Goal: Information Seeking & Learning: Learn about a topic

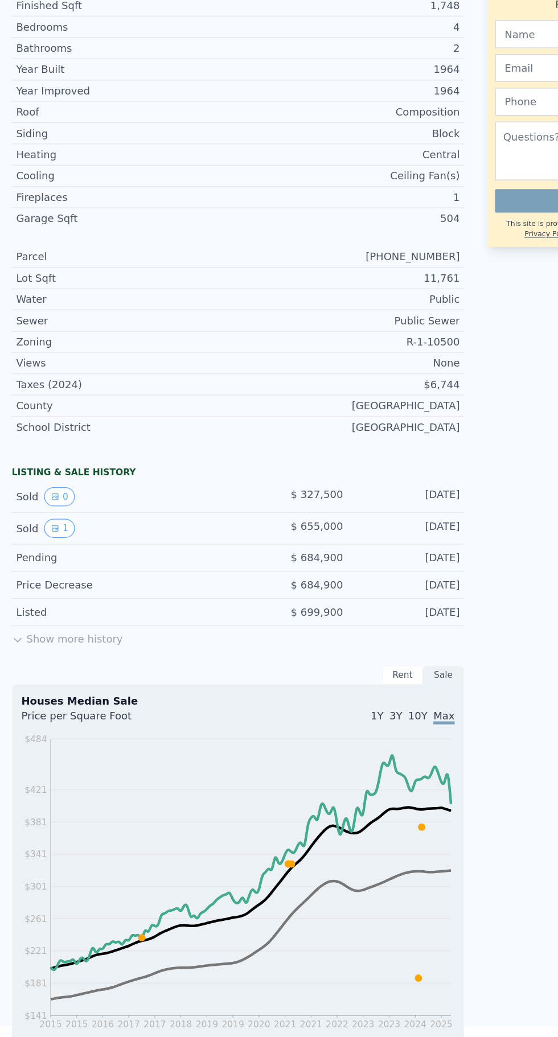
scroll to position [334, 0]
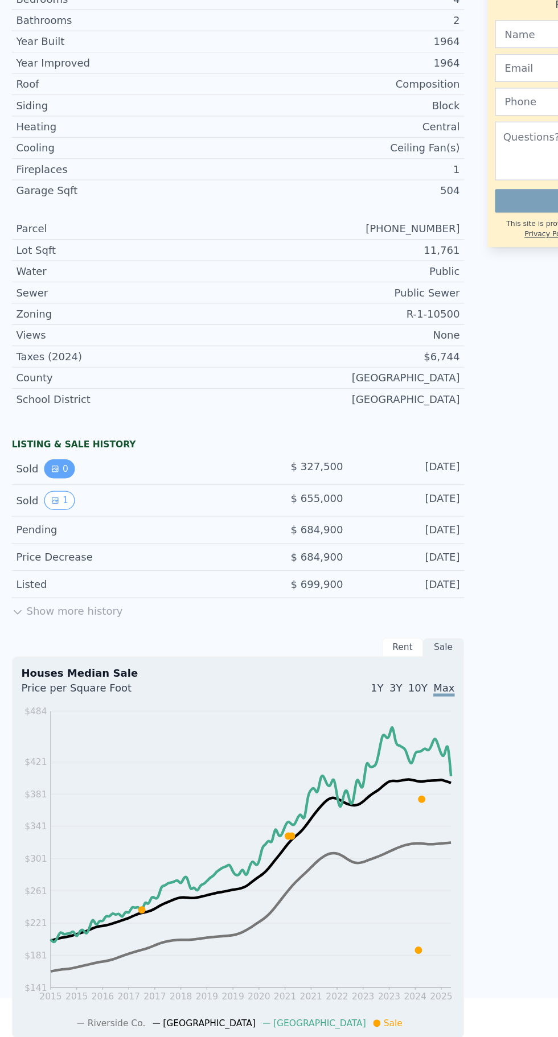
click at [38, 491] on button "0" at bounding box center [46, 488] width 24 height 15
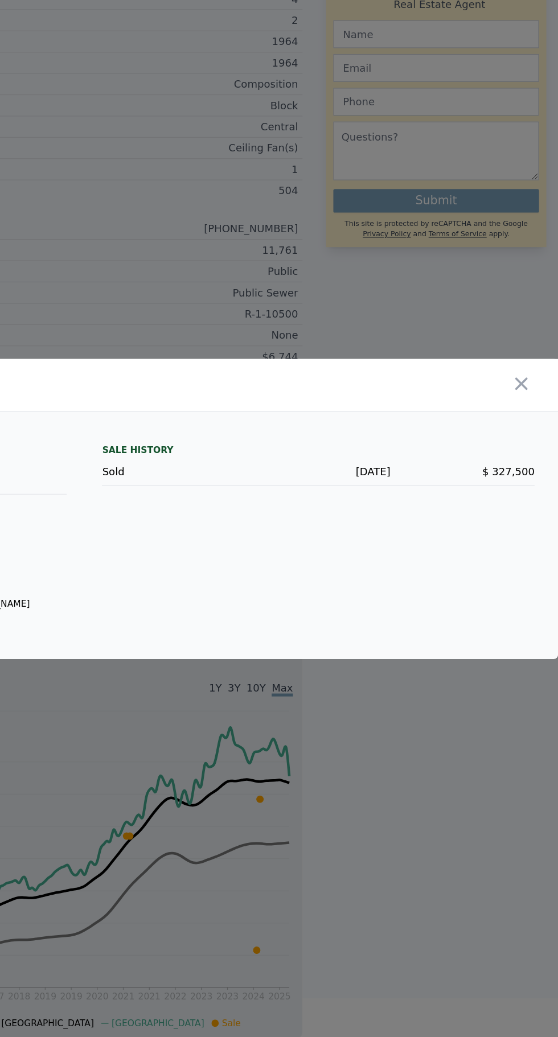
scroll to position [22, 0]
click at [530, 430] on icon "button" at bounding box center [530, 422] width 16 height 16
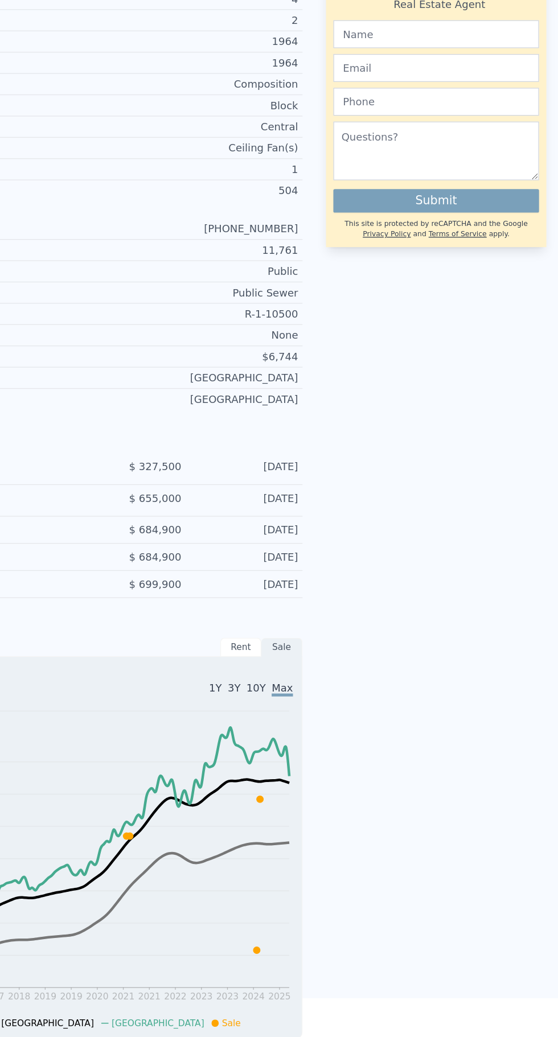
scroll to position [0, 0]
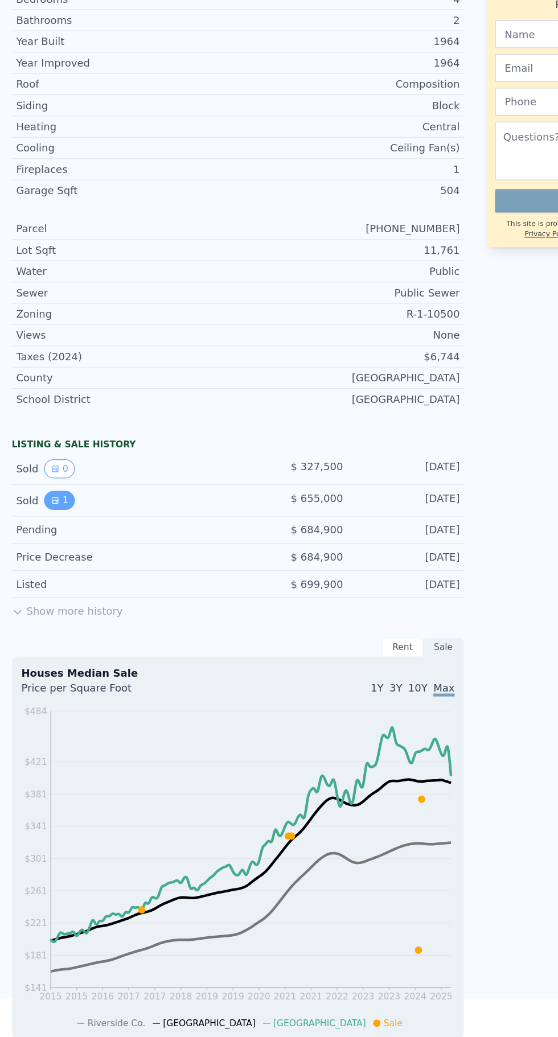
click at [37, 513] on button "1" at bounding box center [46, 512] width 24 height 15
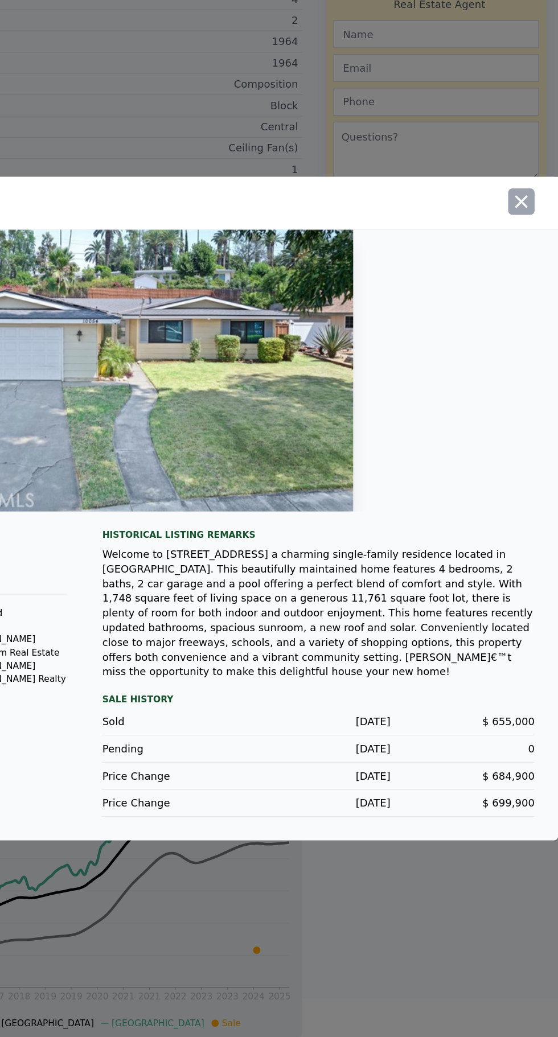
click at [530, 286] on icon "button" at bounding box center [530, 281] width 10 height 10
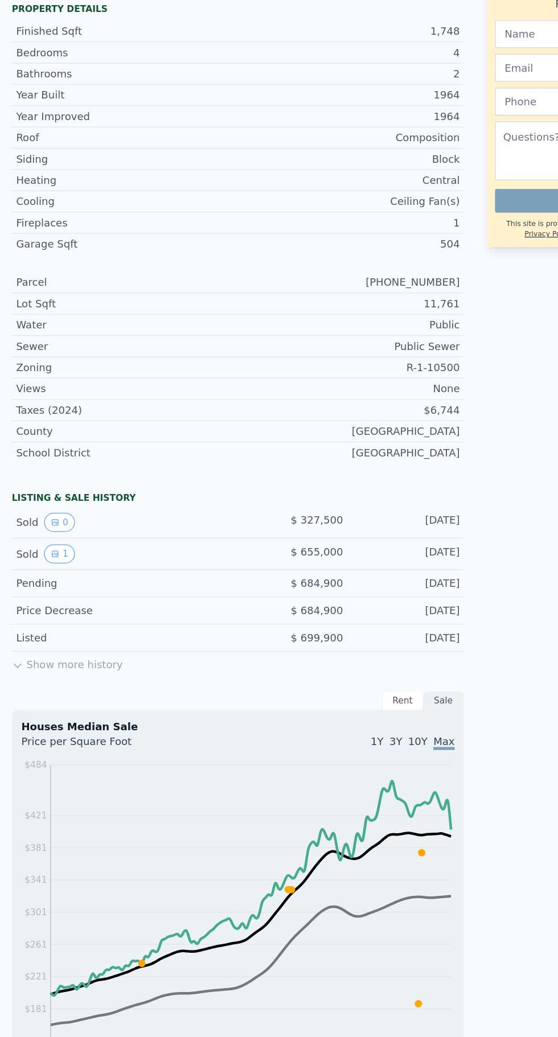
scroll to position [331, 0]
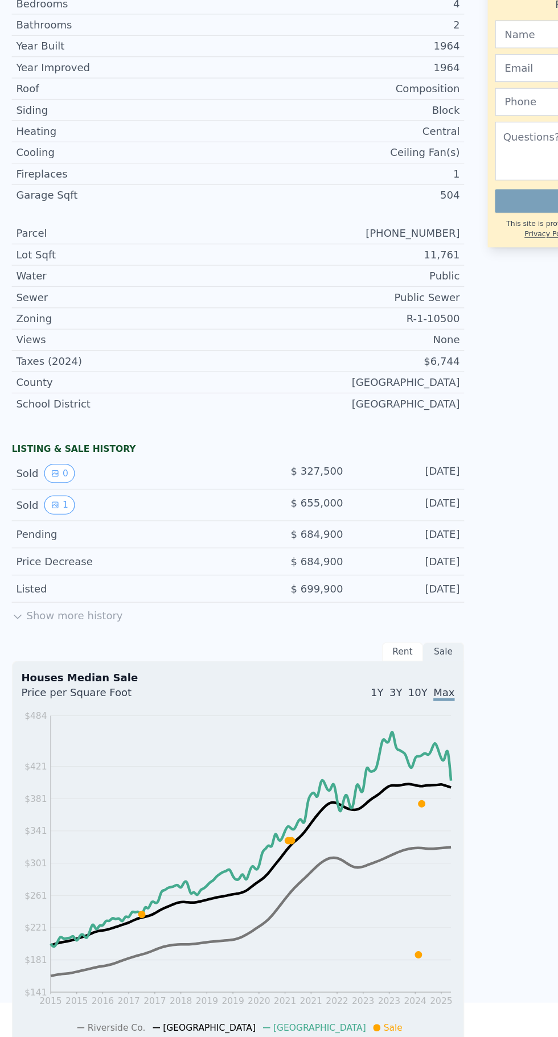
click at [36, 597] on button "Show more history" at bounding box center [52, 600] width 86 height 16
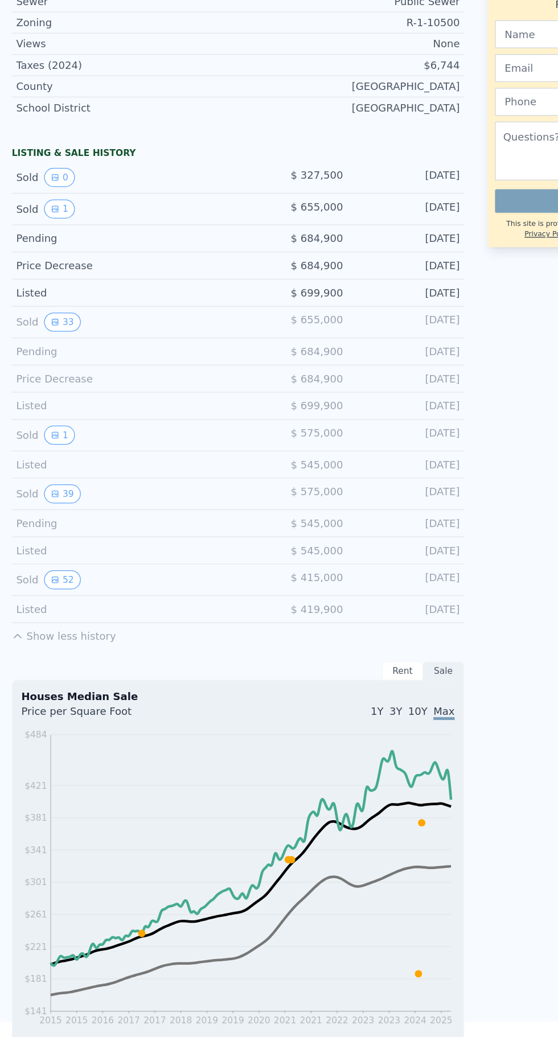
scroll to position [561, 0]
click at [42, 573] on icon "View historical data" at bounding box center [42, 573] width 5 height 5
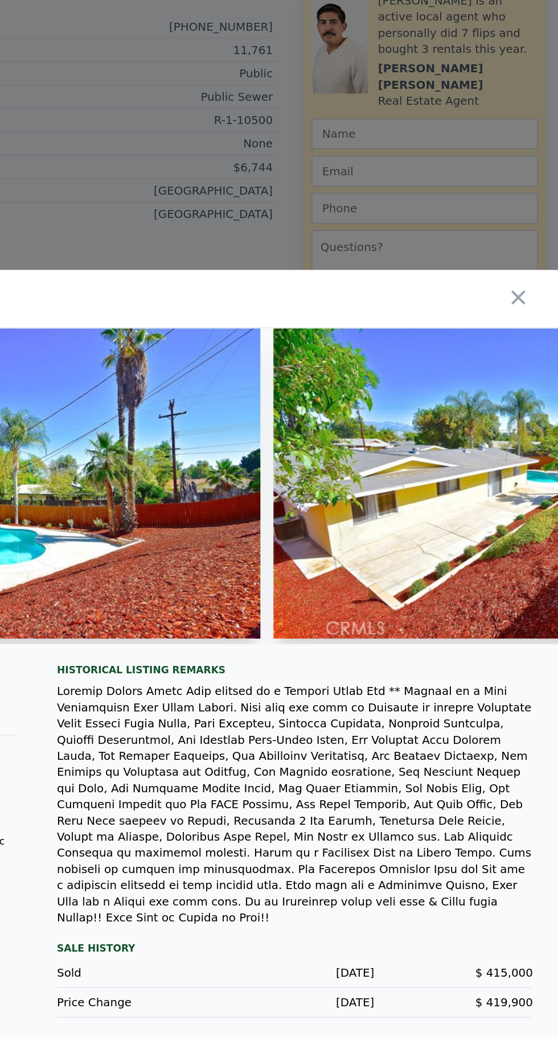
scroll to position [87, 0]
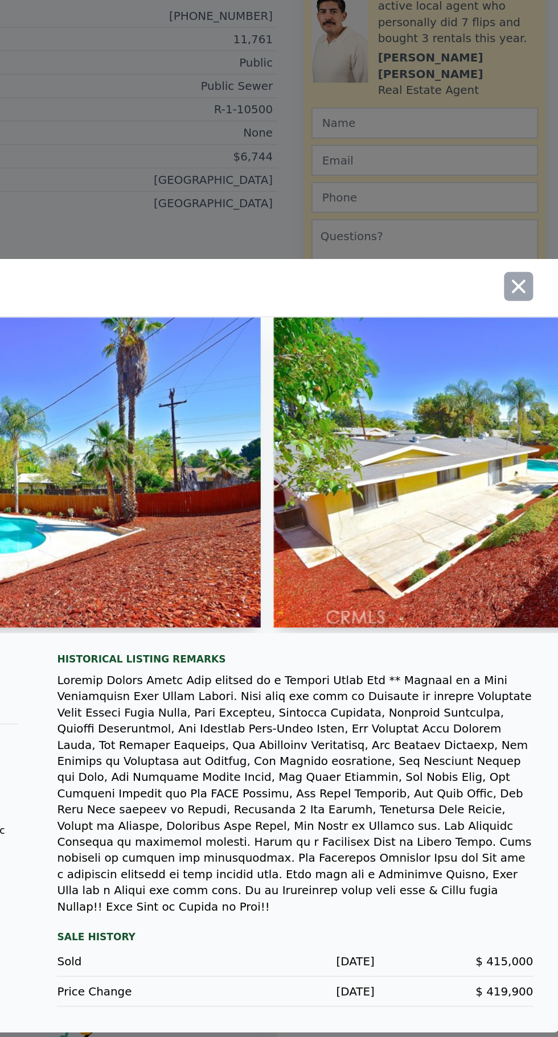
click at [530, 261] on icon "button" at bounding box center [530, 266] width 10 height 10
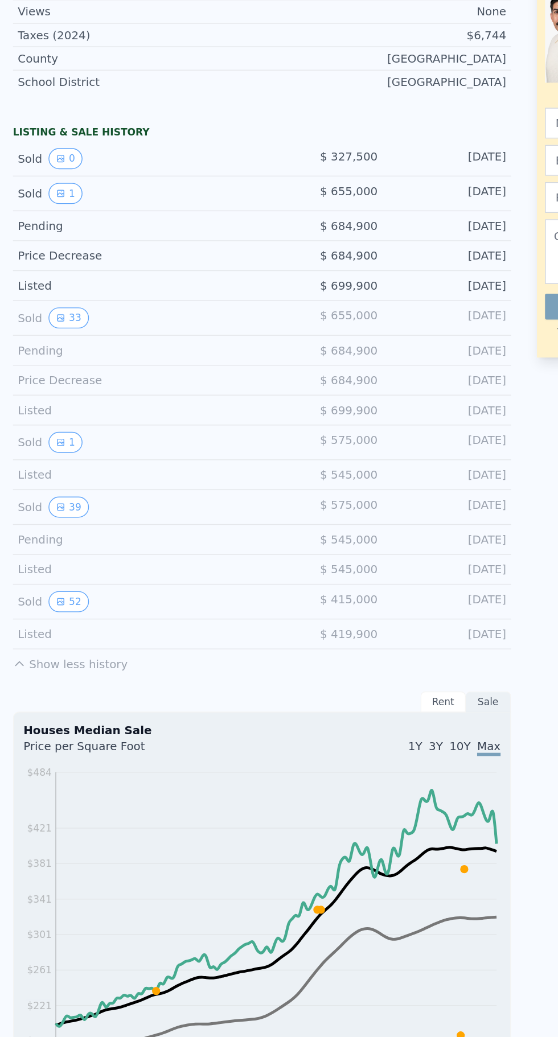
scroll to position [650, 0]
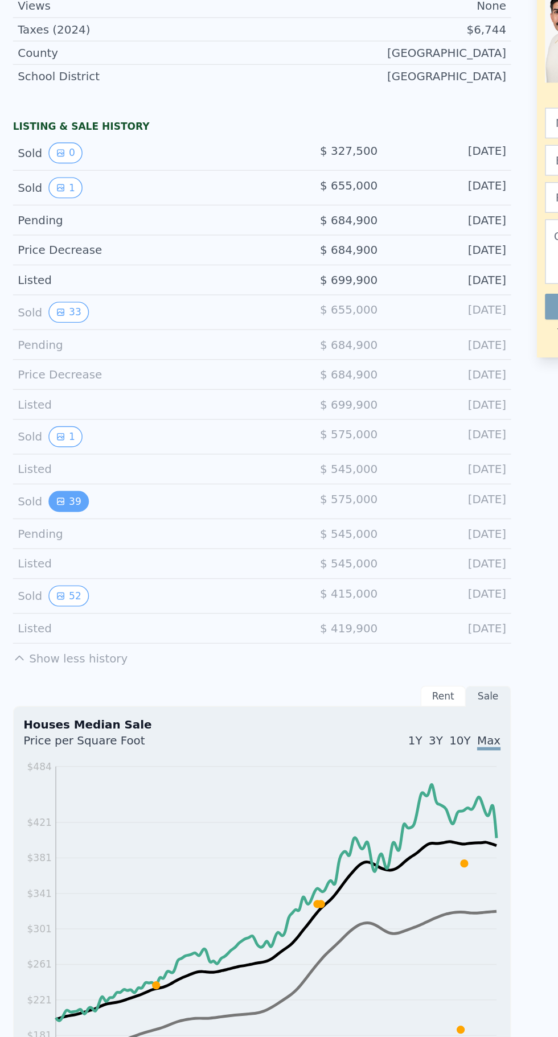
click at [41, 417] on icon "View historical data" at bounding box center [42, 417] width 5 height 5
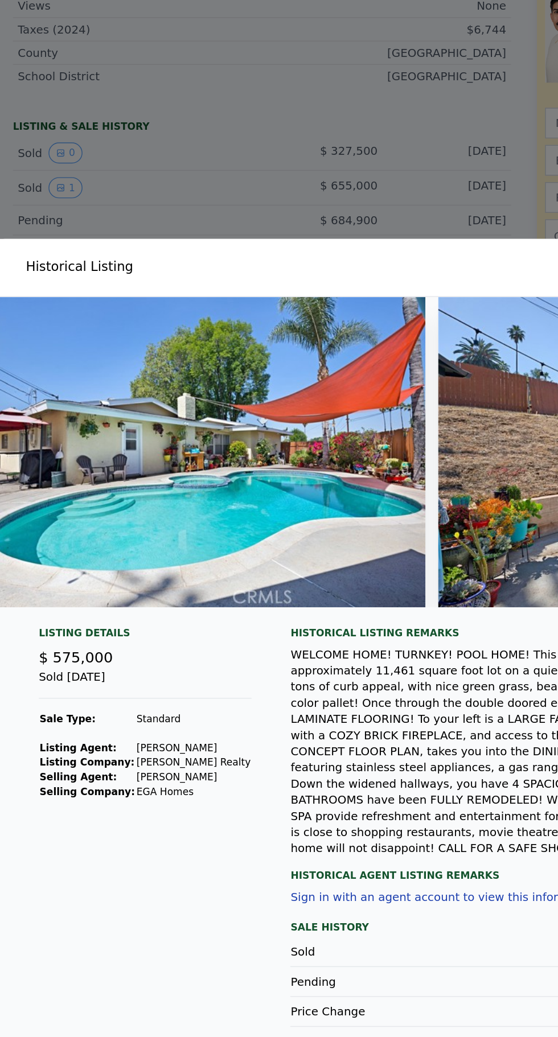
scroll to position [0, 12596]
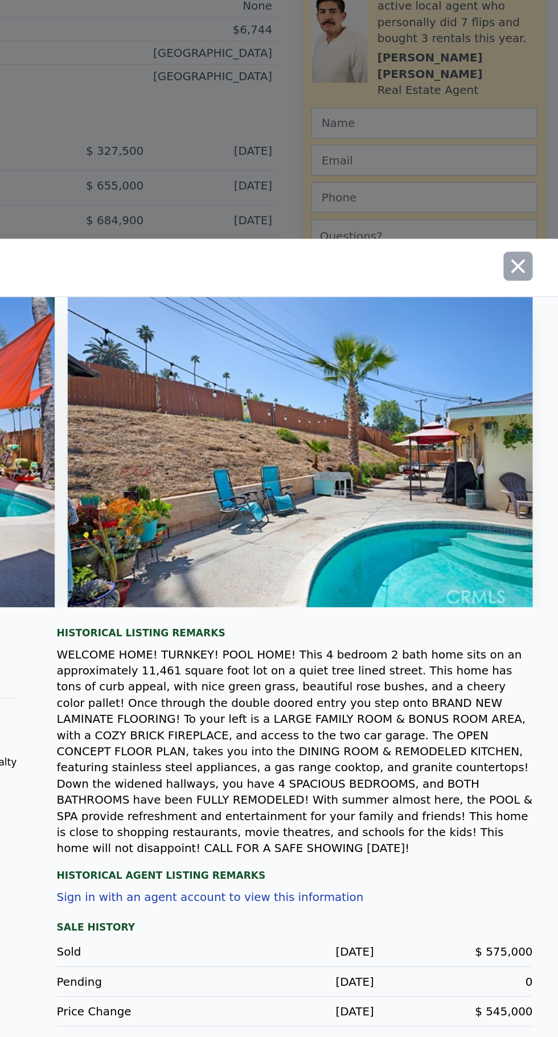
click at [532, 260] on icon "button" at bounding box center [530, 252] width 16 height 16
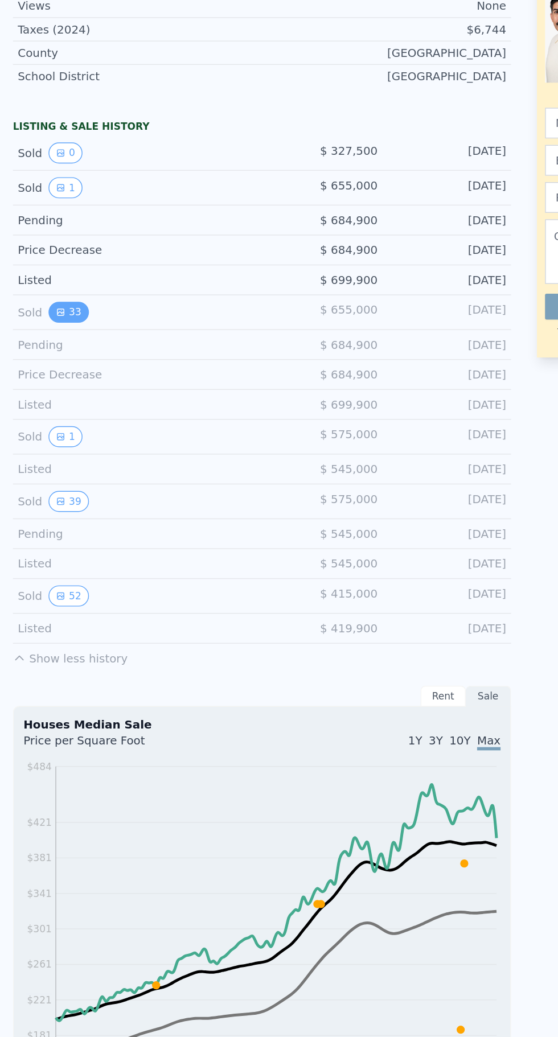
click at [40, 284] on icon "View historical data" at bounding box center [42, 284] width 7 height 7
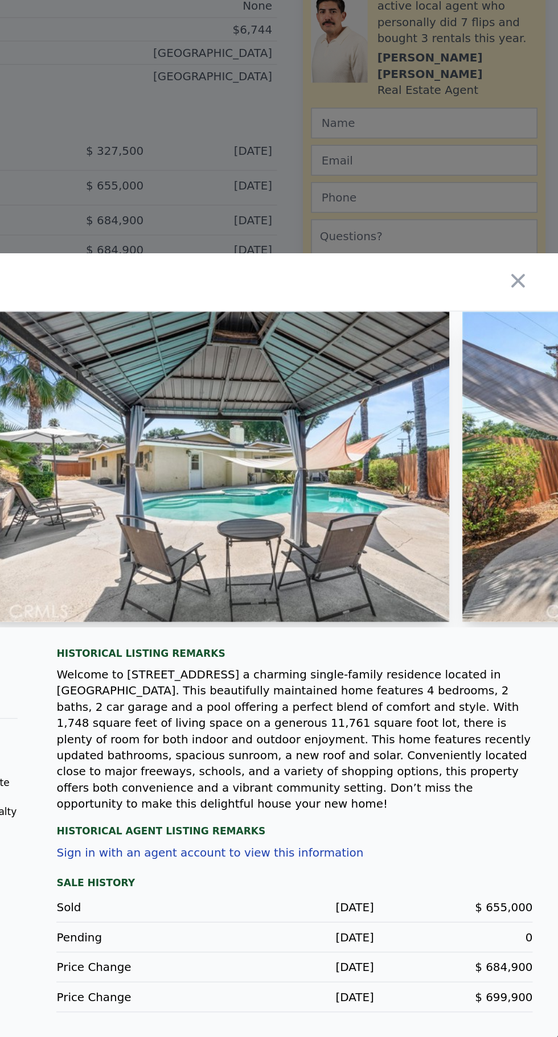
scroll to position [0, 9011]
click at [530, 266] on icon "button" at bounding box center [530, 262] width 10 height 10
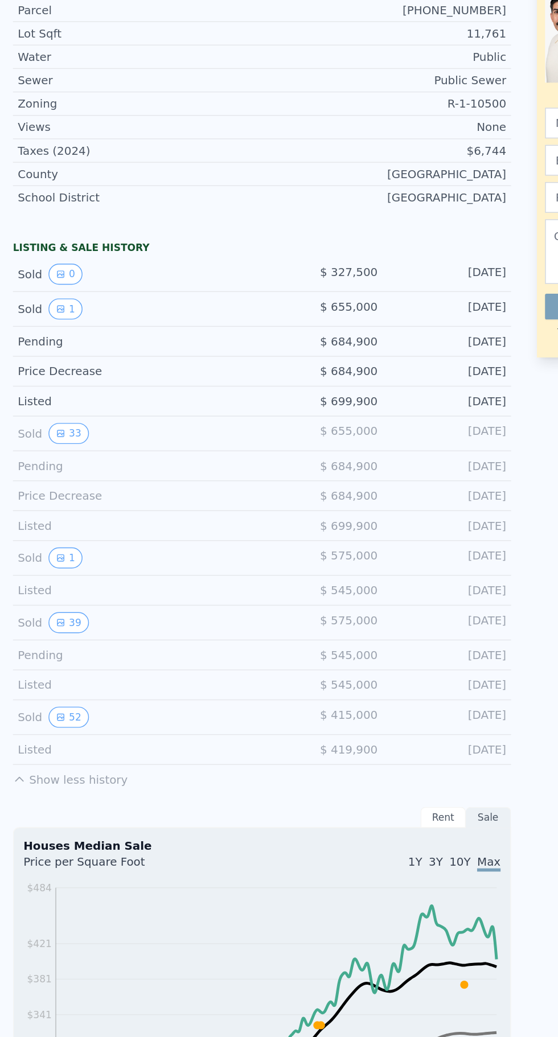
scroll to position [565, 0]
click at [35, 285] on button "1" at bounding box center [46, 281] width 24 height 15
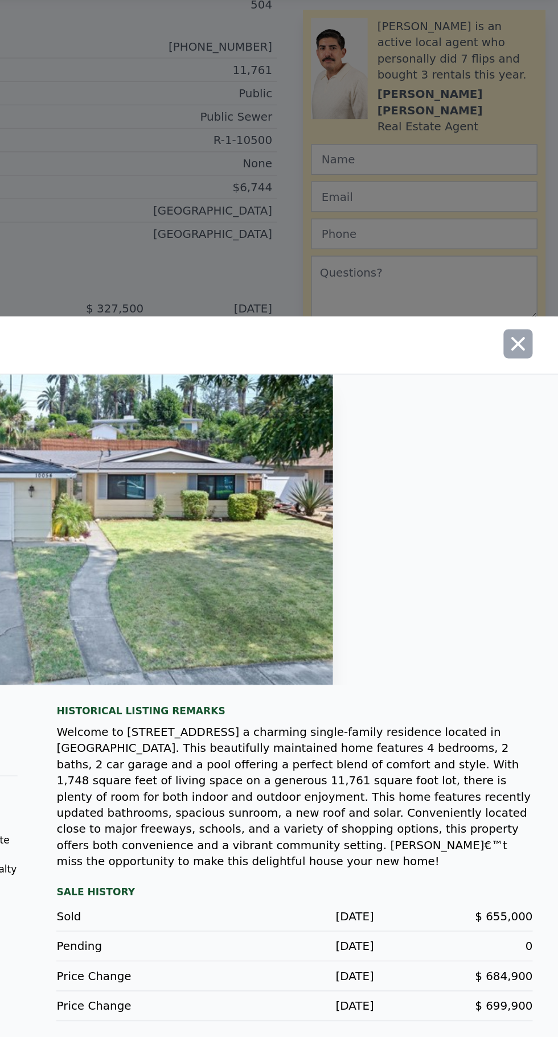
click at [532, 289] on icon "button" at bounding box center [530, 281] width 16 height 16
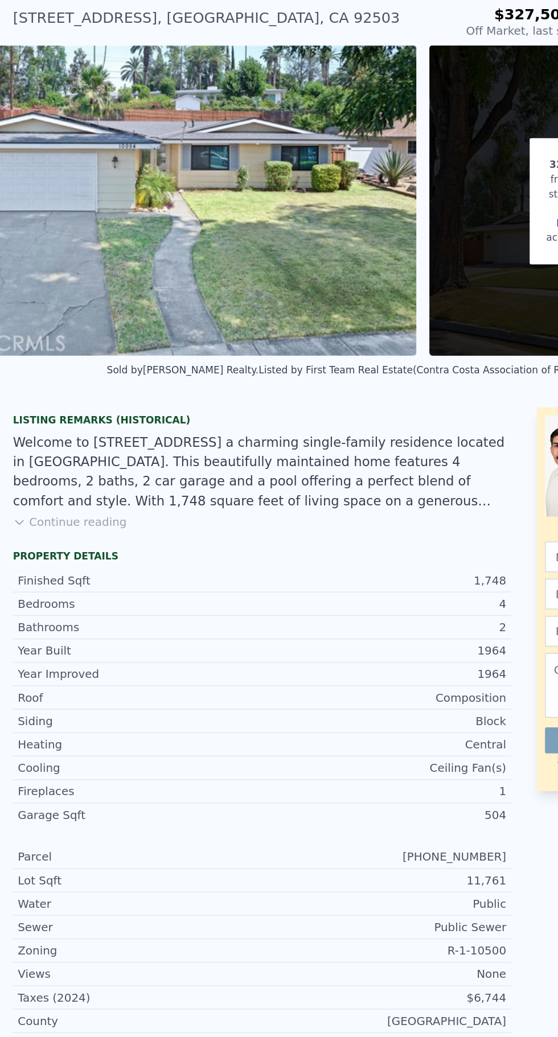
scroll to position [42, 0]
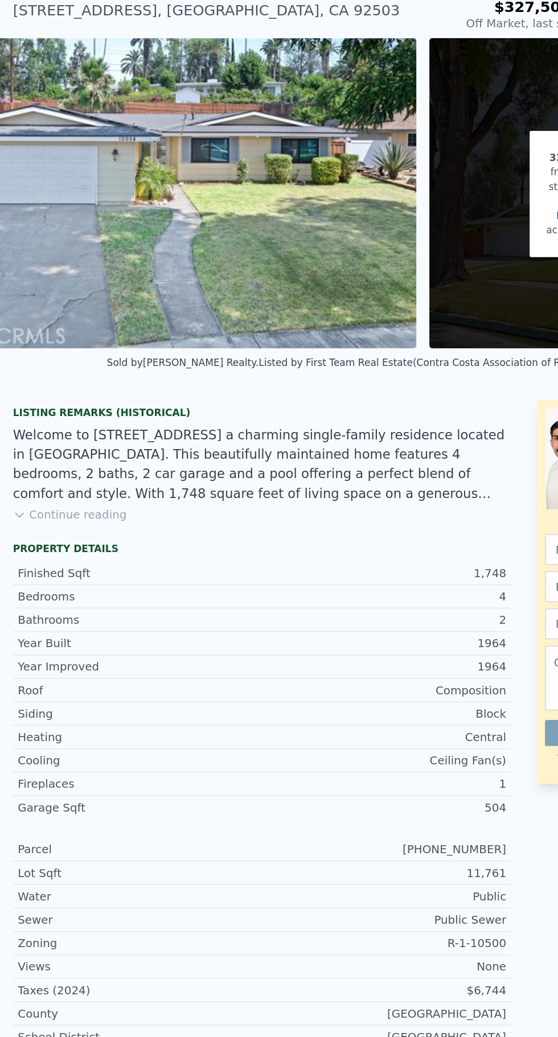
click at [36, 360] on button "Continue reading" at bounding box center [49, 362] width 80 height 11
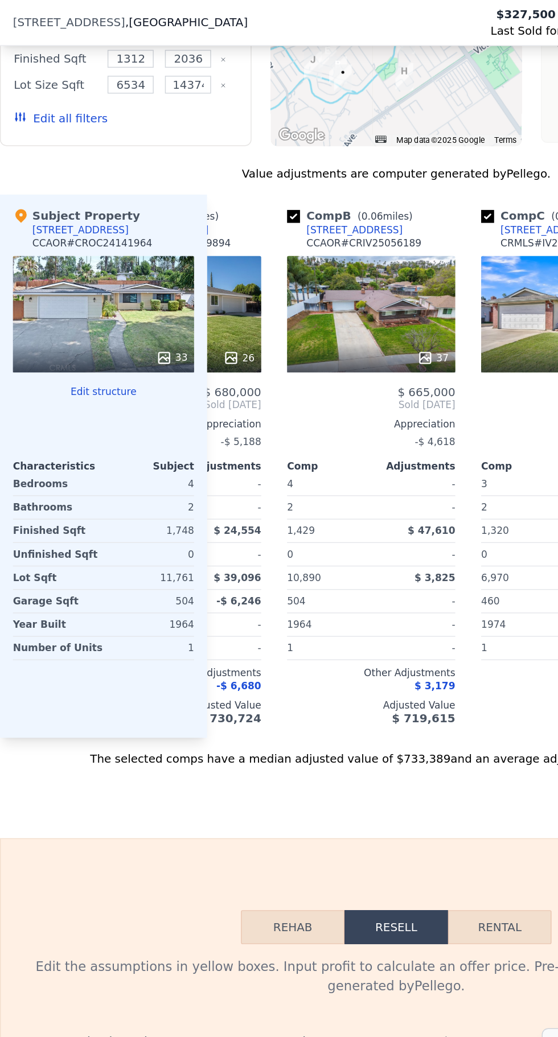
scroll to position [0, 109]
